Goal: Browse casually: Explore the website without a specific task or goal

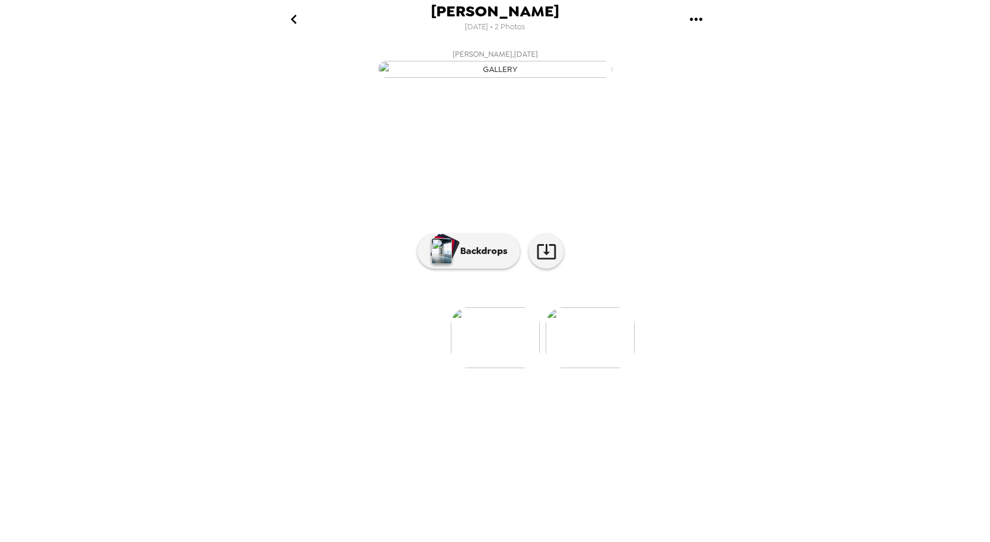
click at [600, 368] on img at bounding box center [590, 337] width 89 height 61
click at [450, 264] on img "button" at bounding box center [442, 251] width 20 height 26
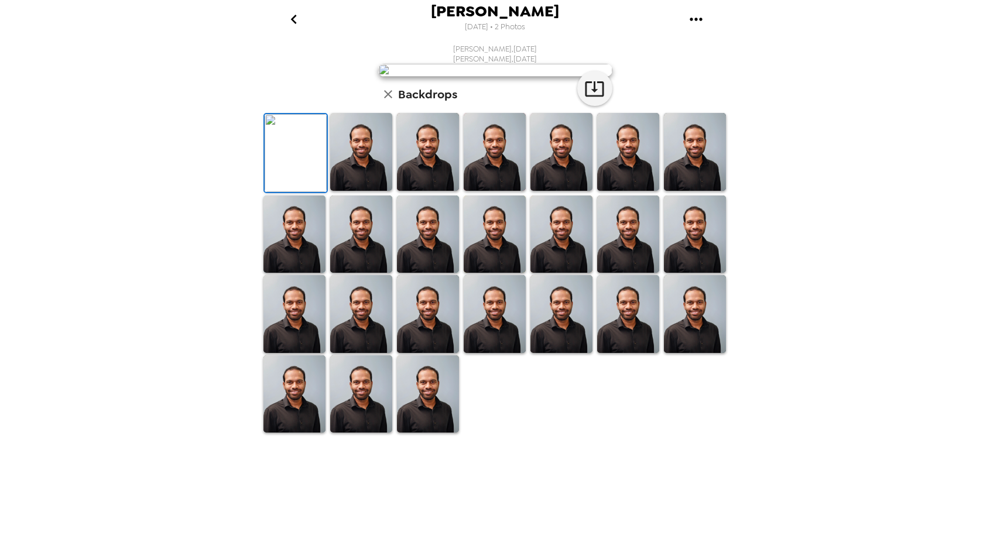
scroll to position [0, 0]
click at [391, 104] on button "button" at bounding box center [388, 94] width 20 height 20
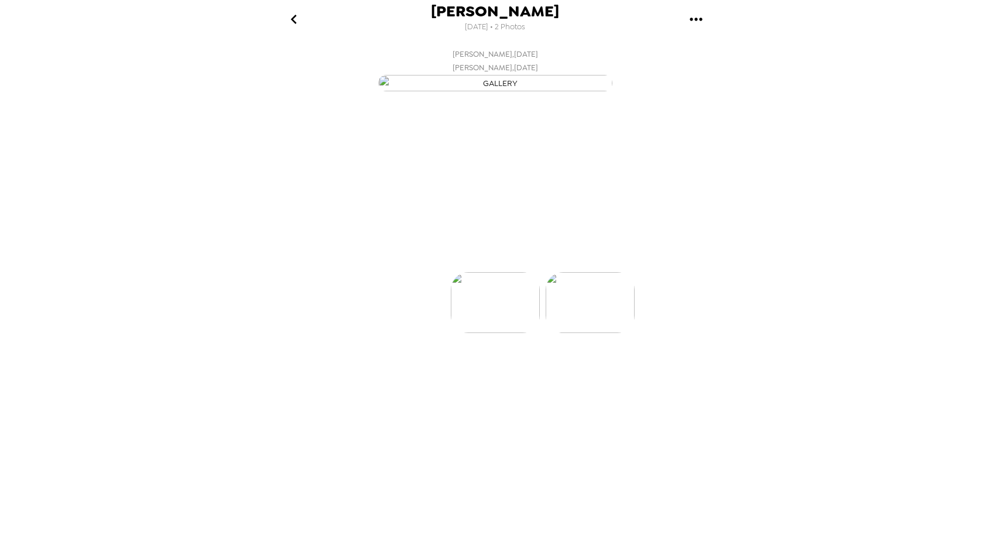
scroll to position [0, 94]
click at [384, 368] on img at bounding box center [401, 337] width 89 height 61
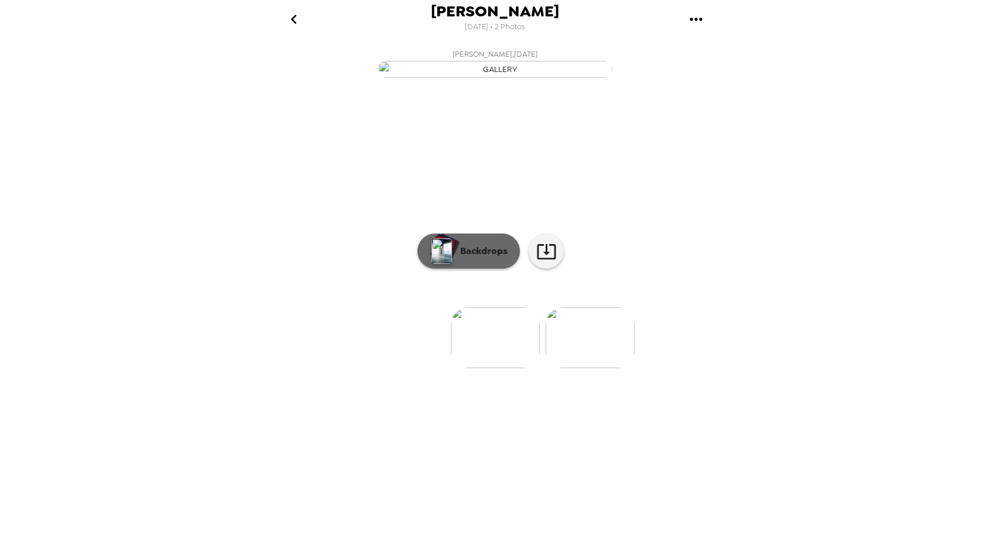
click at [442, 264] on img "button" at bounding box center [442, 251] width 20 height 26
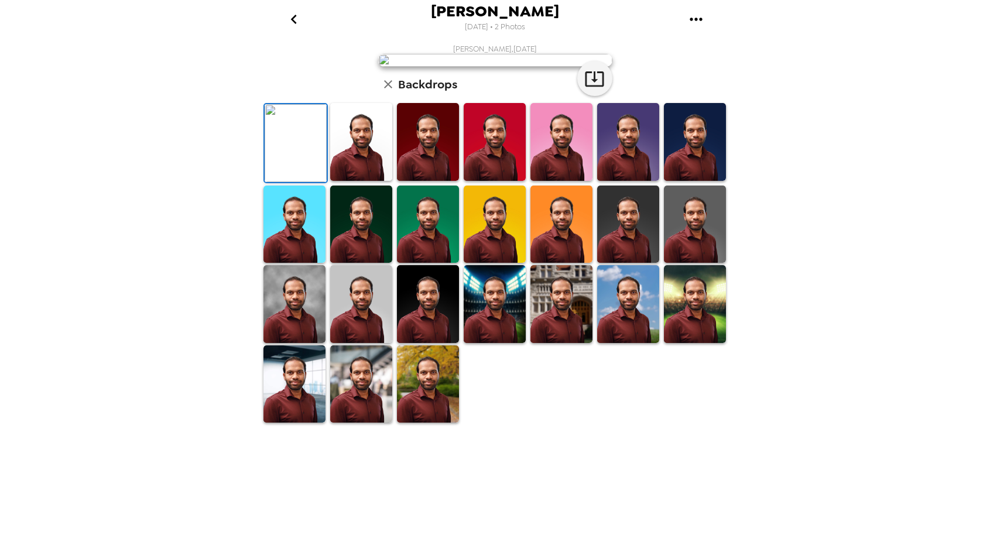
scroll to position [161, 0]
click at [423, 423] on img at bounding box center [428, 385] width 62 height 78
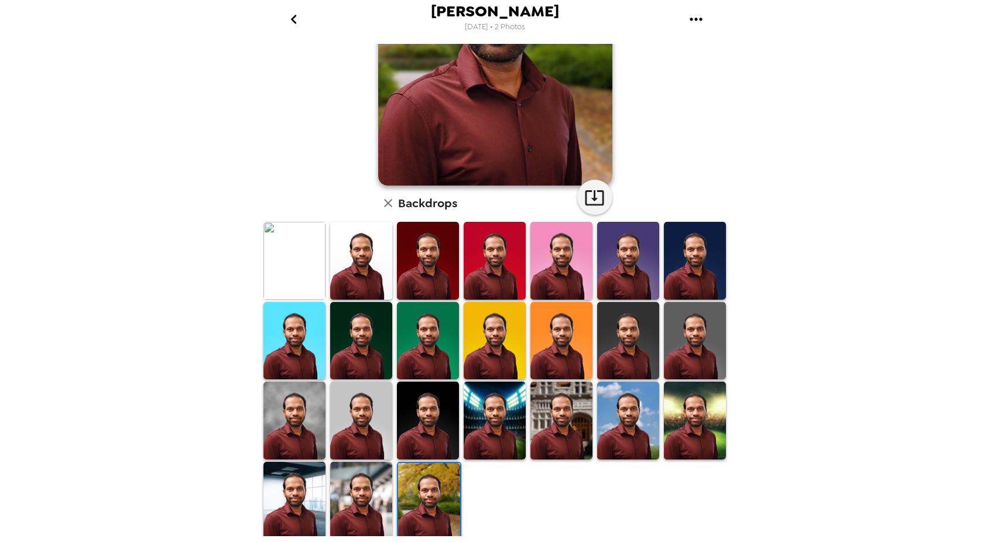
click at [305, 496] on img at bounding box center [295, 501] width 62 height 78
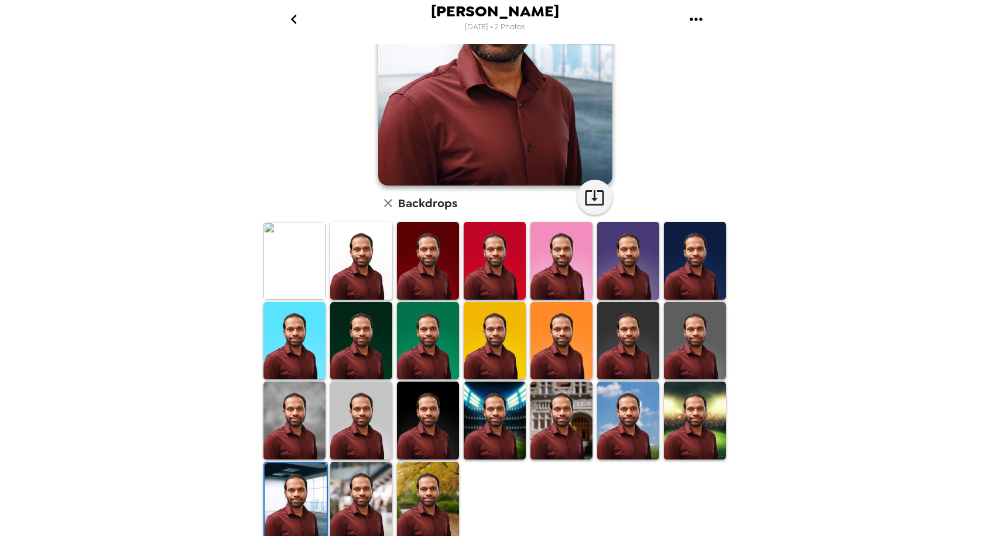
click at [348, 485] on img at bounding box center [361, 501] width 62 height 78
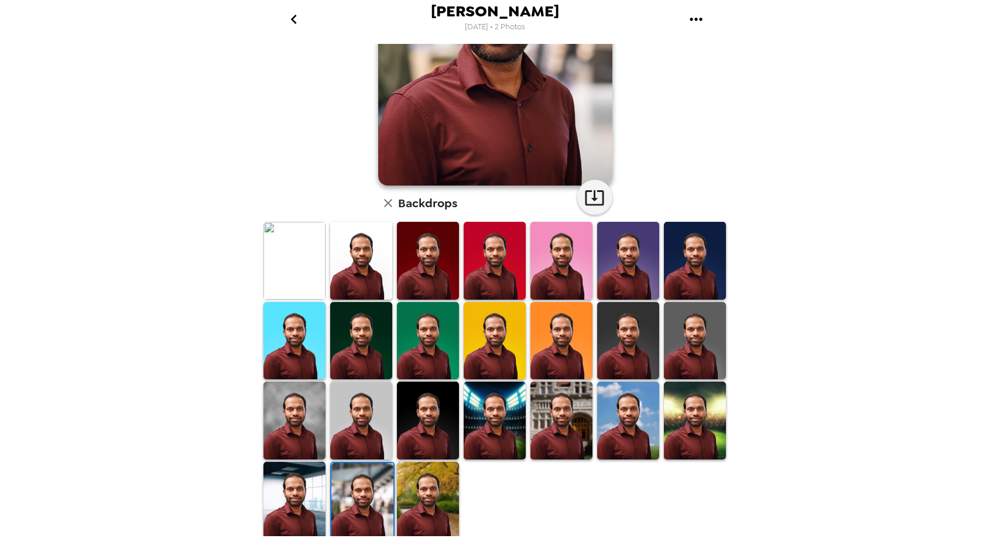
click at [419, 419] on img at bounding box center [428, 421] width 62 height 78
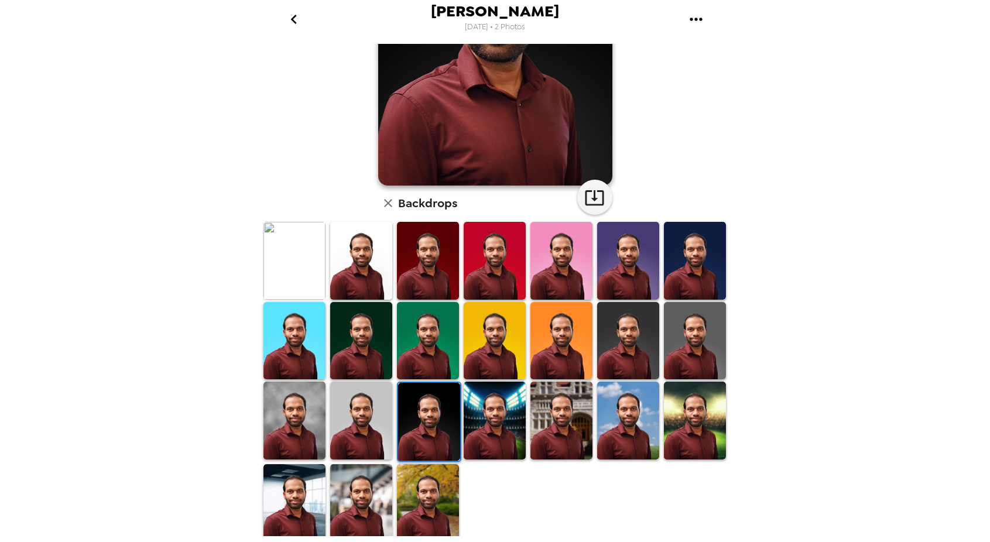
click at [679, 432] on img at bounding box center [695, 421] width 62 height 78
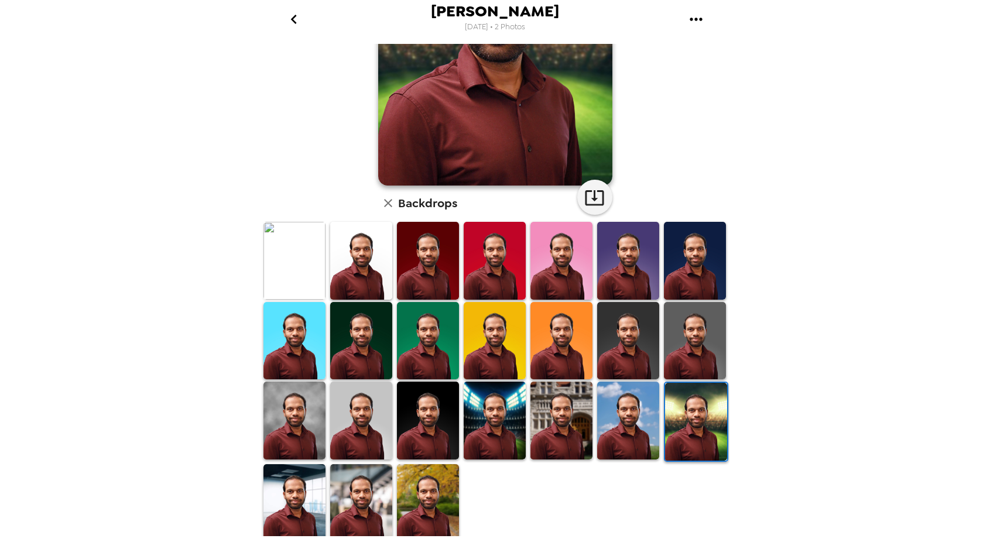
click at [440, 470] on img at bounding box center [428, 503] width 62 height 78
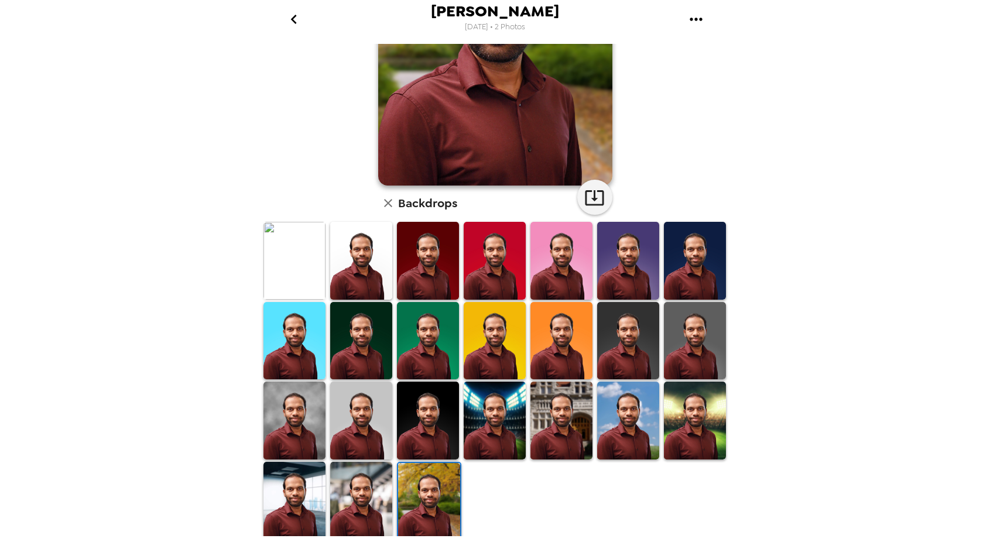
click at [597, 421] on img at bounding box center [628, 421] width 62 height 78
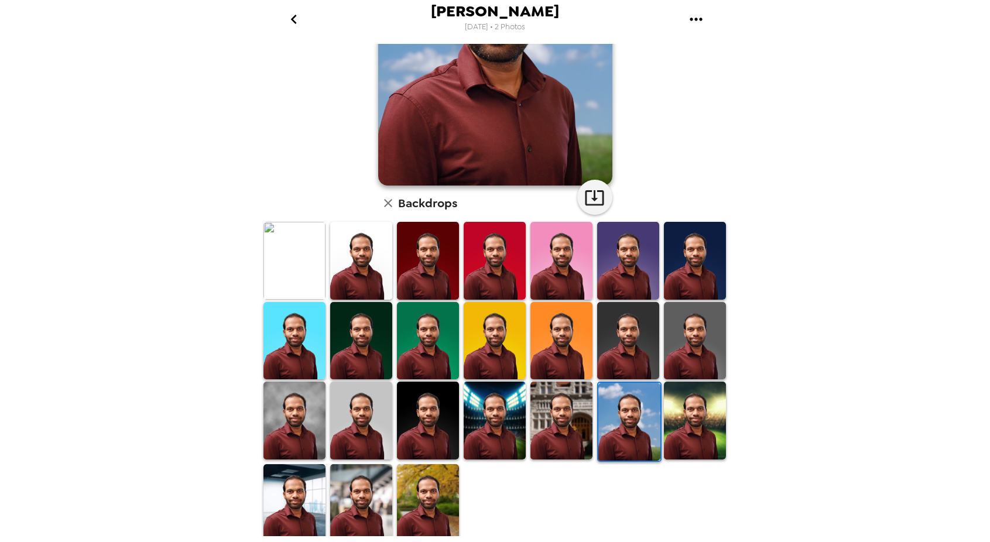
scroll to position [0, 0]
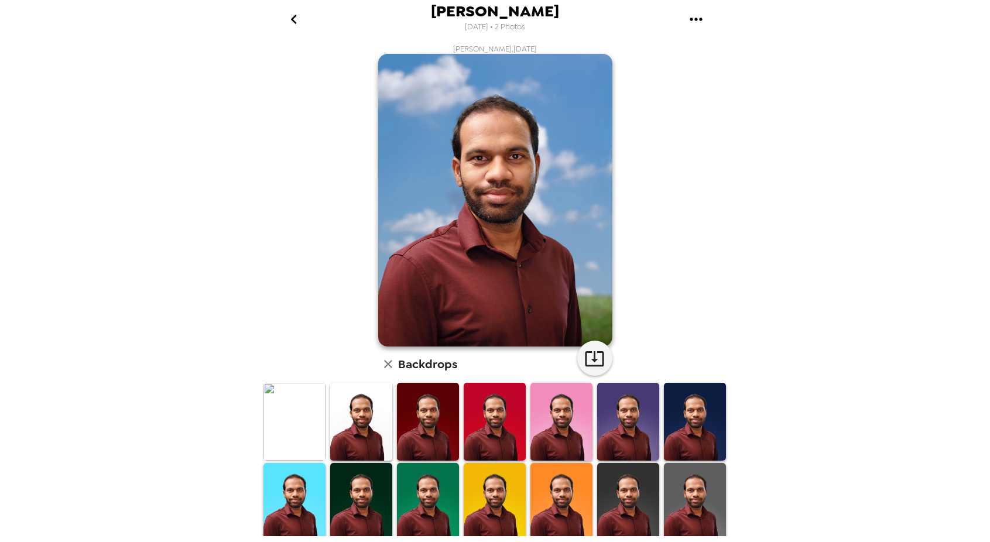
click at [343, 411] on img at bounding box center [361, 422] width 62 height 78
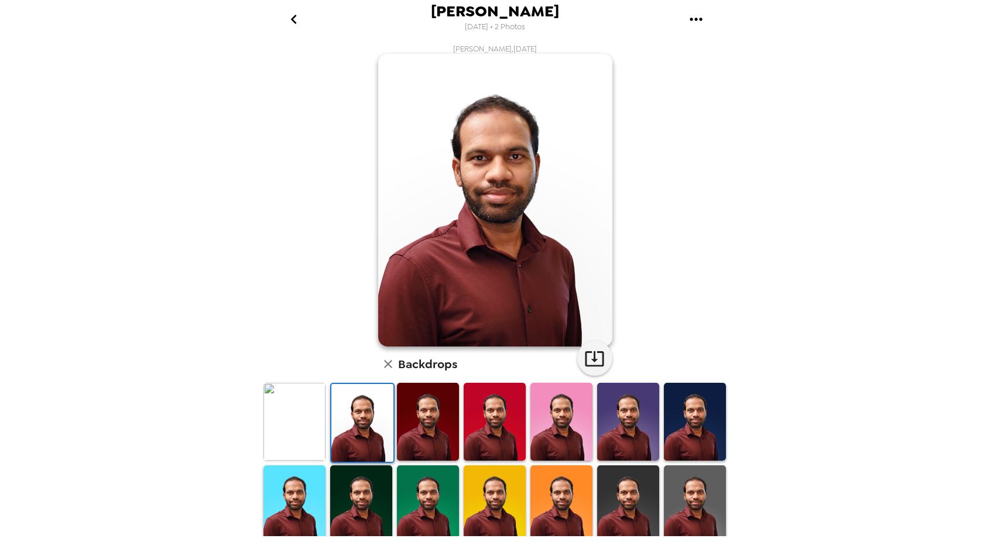
scroll to position [161, 0]
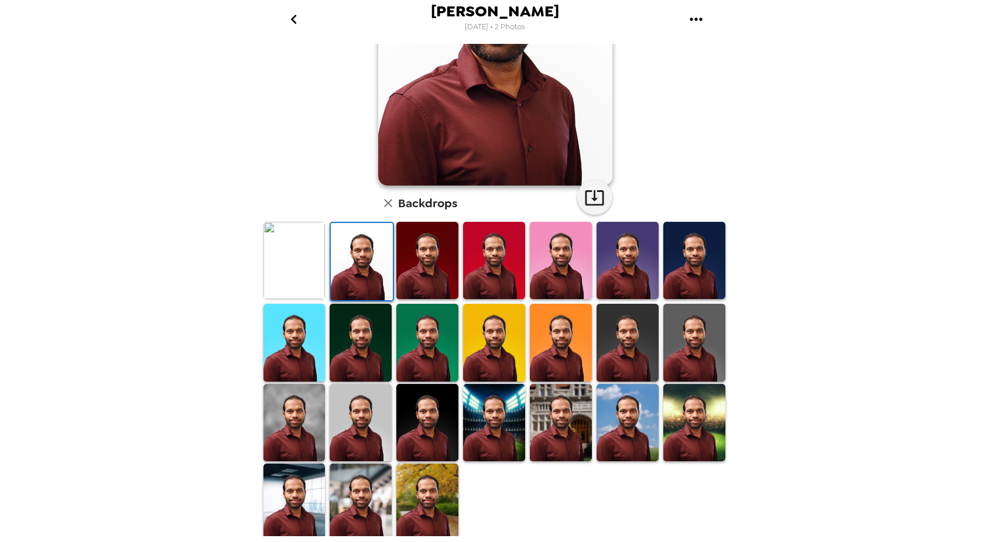
click at [633, 402] on img at bounding box center [628, 422] width 62 height 77
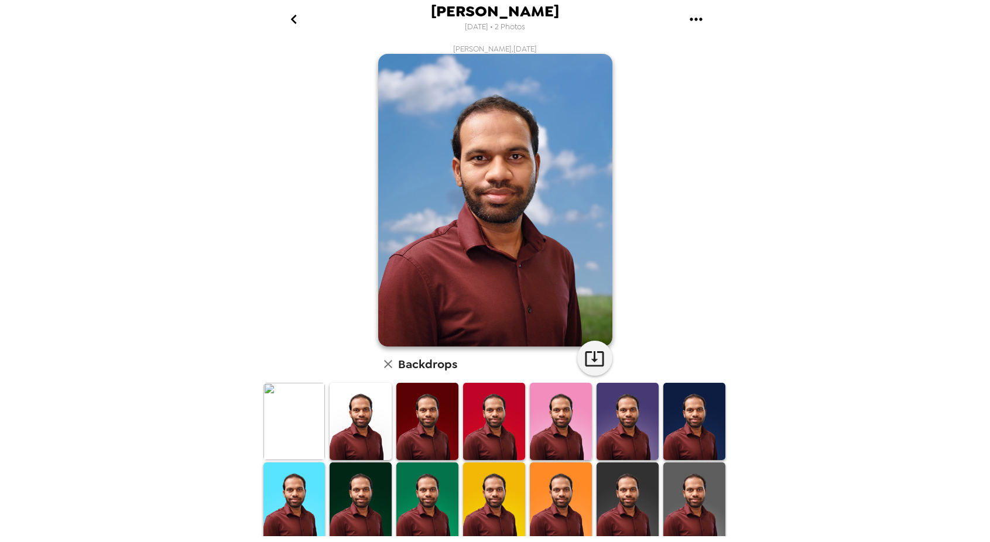
scroll to position [117, 0]
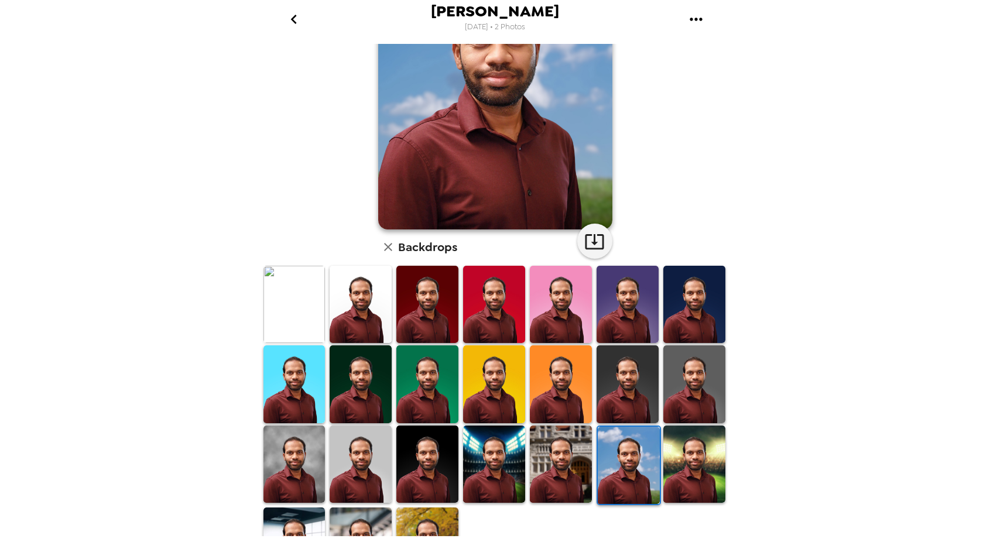
click at [415, 523] on img at bounding box center [427, 546] width 62 height 77
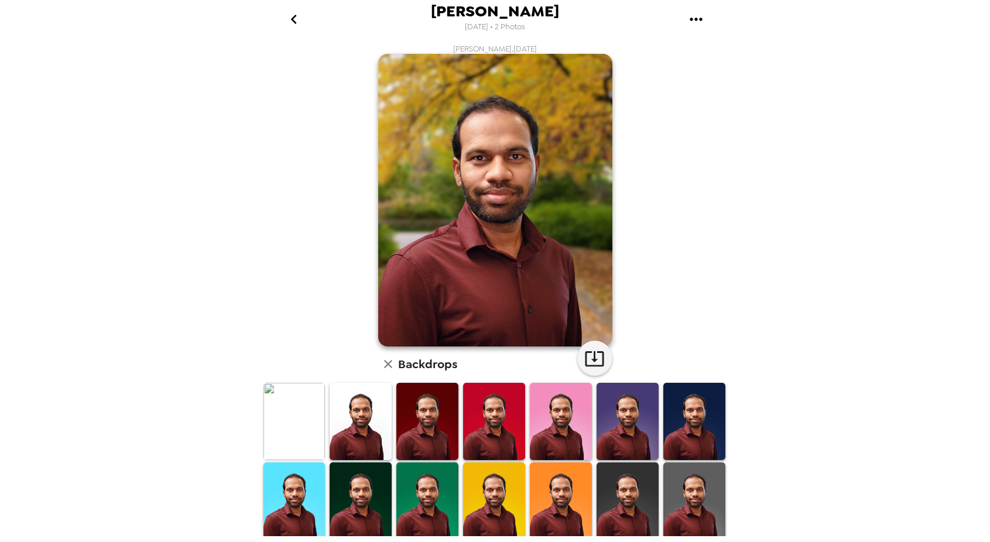
scroll to position [161, 0]
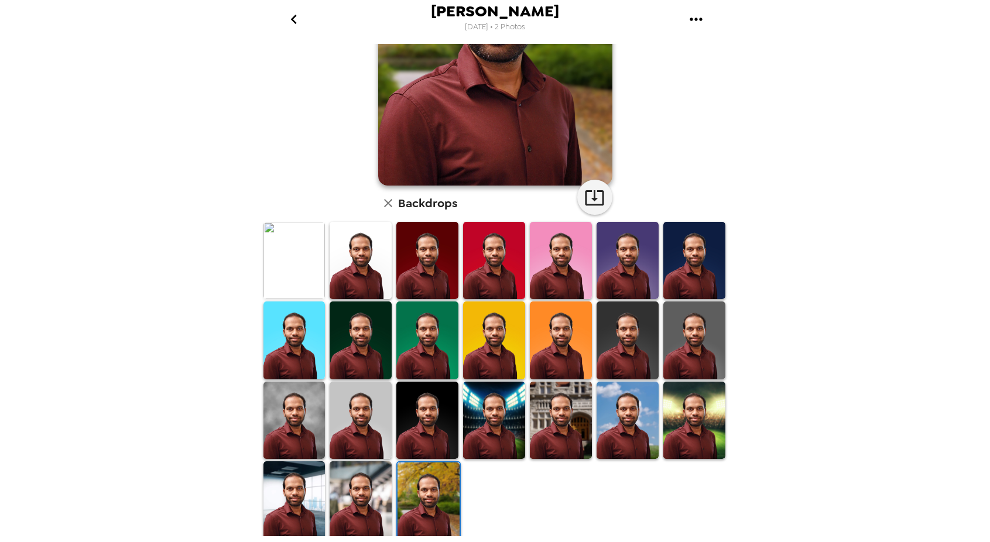
click at [343, 488] on img at bounding box center [361, 499] width 62 height 77
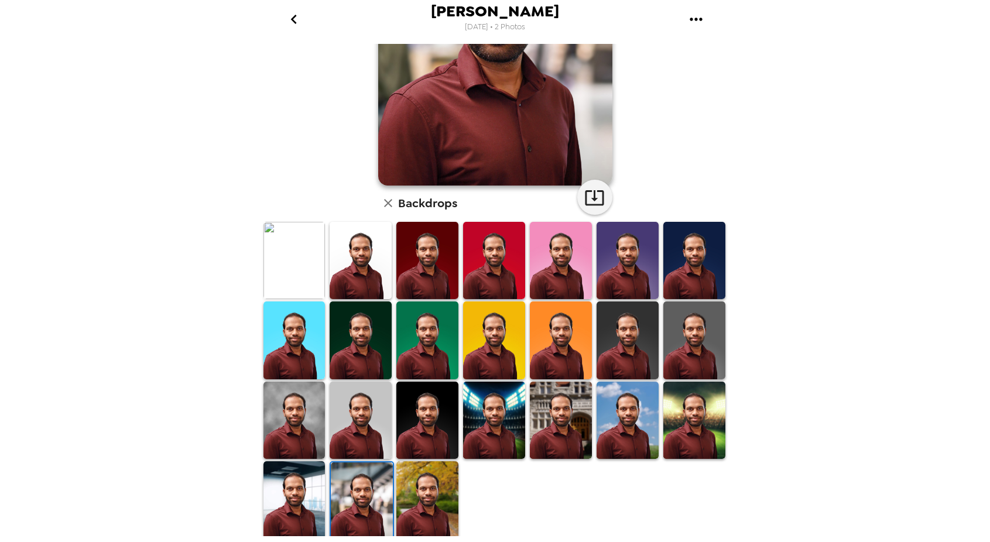
click at [271, 493] on img at bounding box center [295, 499] width 62 height 77
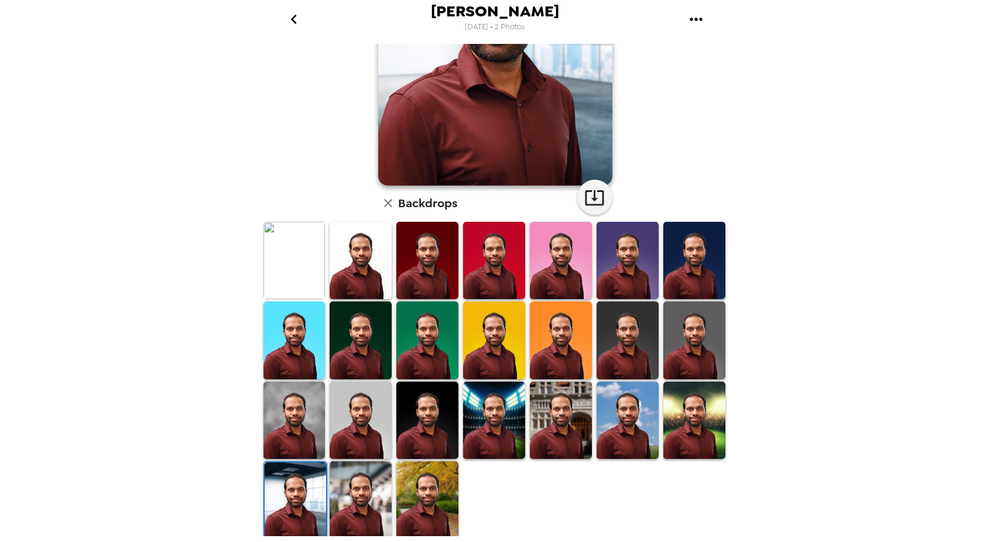
click at [482, 353] on img at bounding box center [494, 340] width 62 height 77
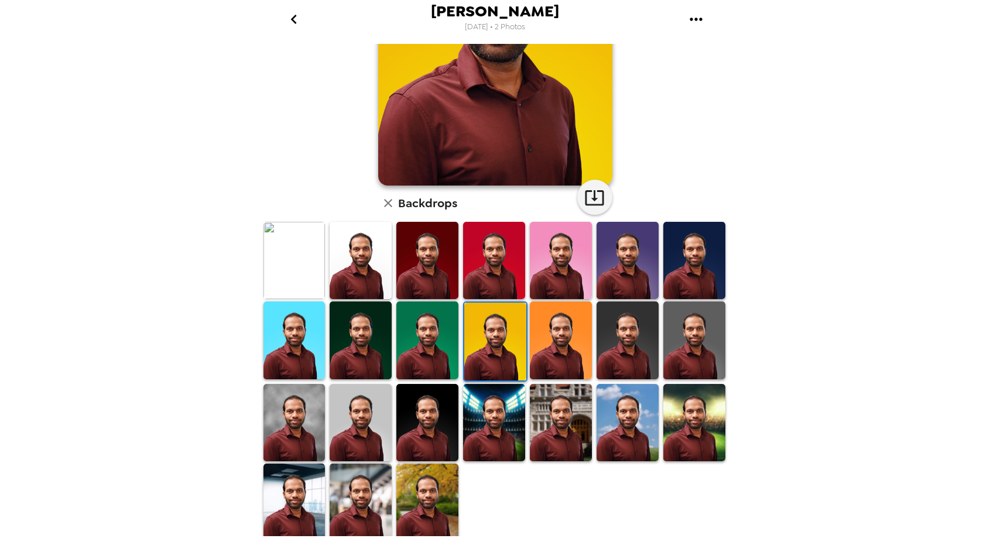
click at [408, 275] on img at bounding box center [427, 260] width 62 height 77
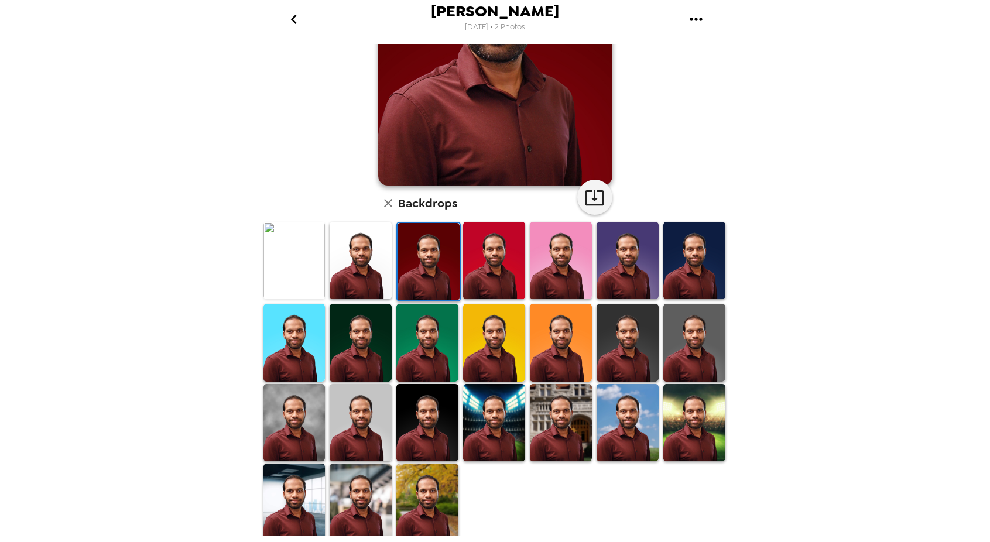
click at [681, 260] on img at bounding box center [695, 260] width 62 height 77
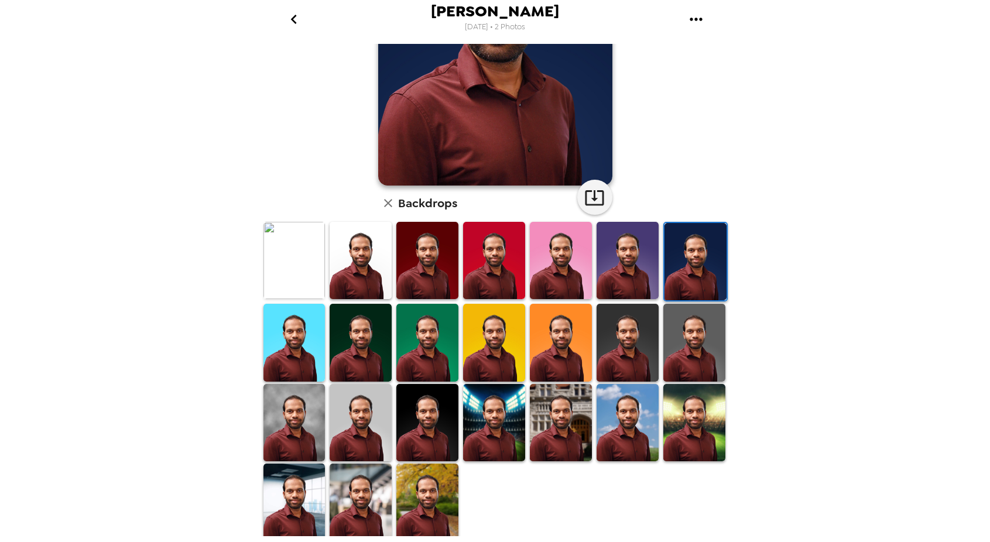
click at [366, 329] on img at bounding box center [361, 342] width 62 height 77
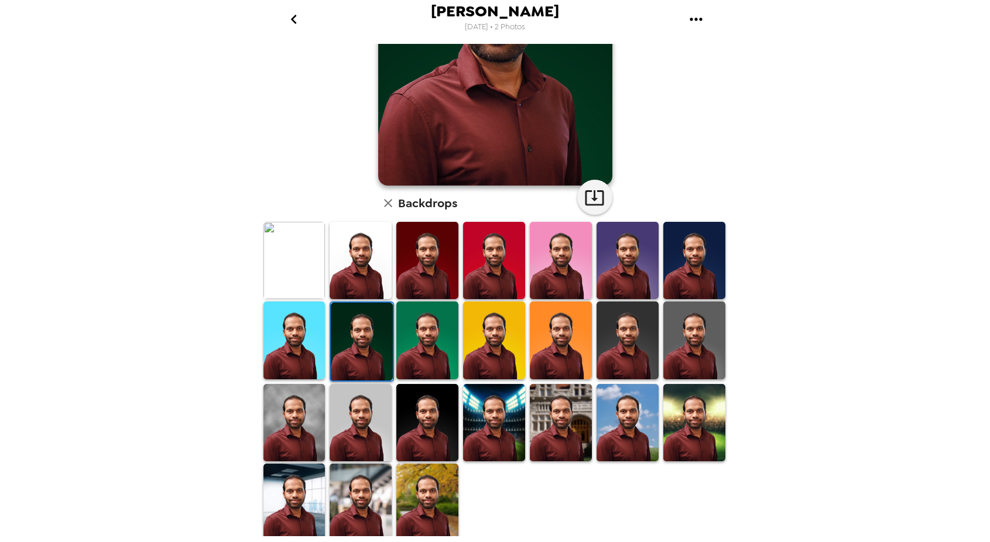
click at [277, 258] on img at bounding box center [295, 260] width 62 height 77
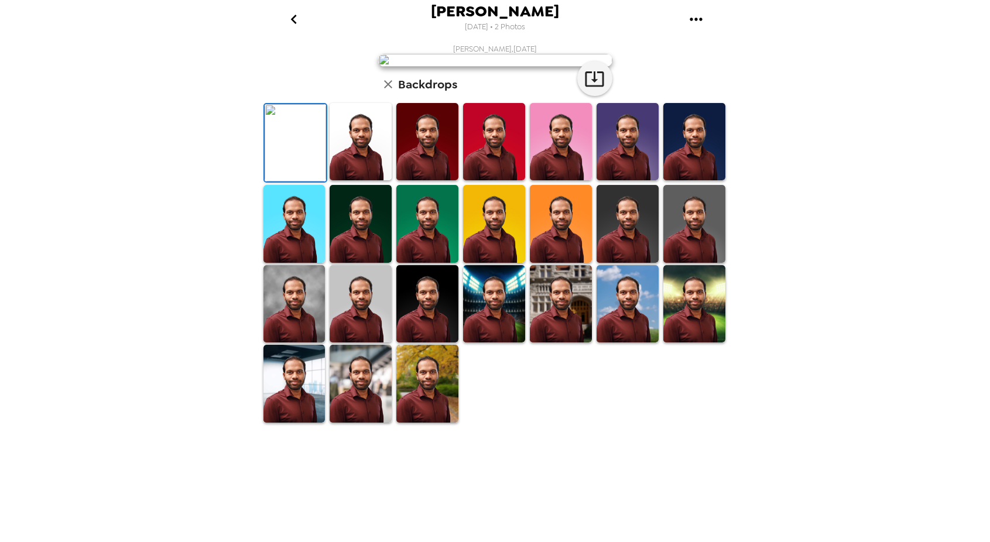
scroll to position [0, 0]
